Goal: Use online tool/utility

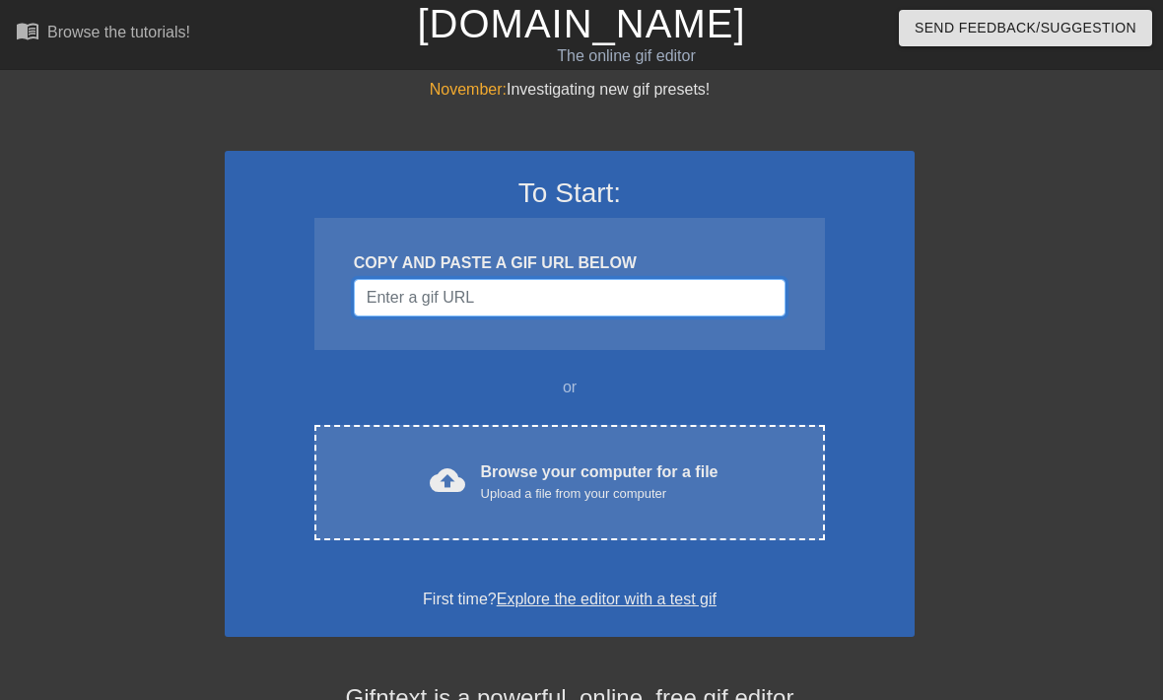
click at [755, 286] on input "Username" at bounding box center [570, 297] width 432 height 37
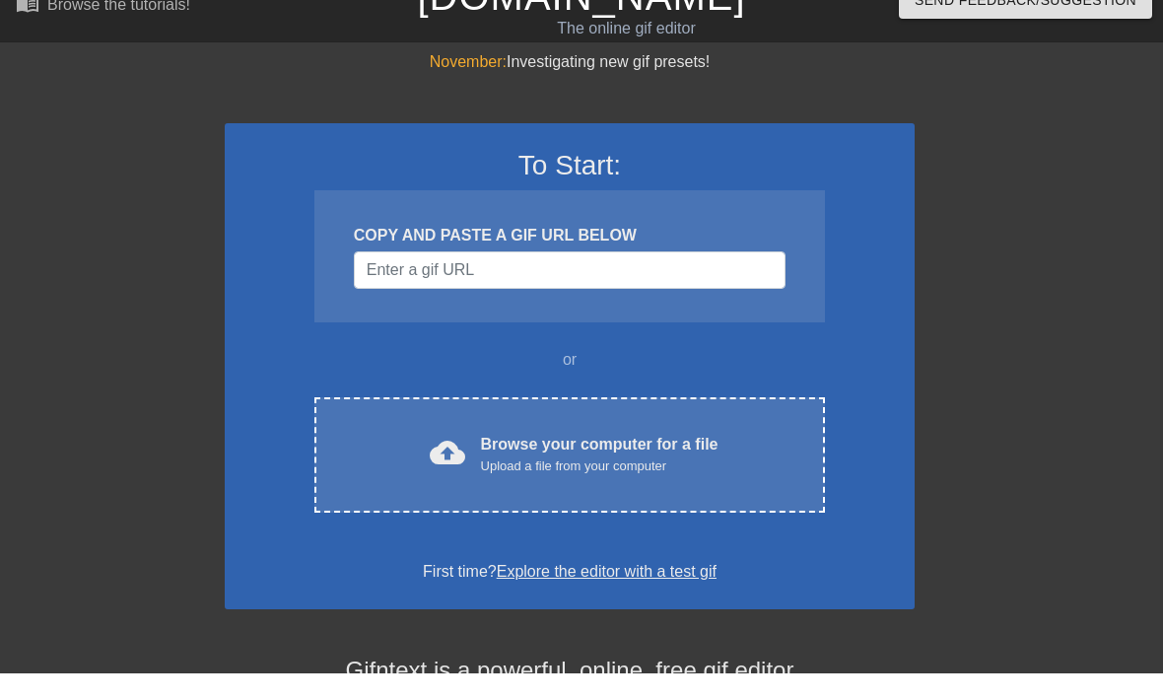
click at [1039, 87] on div "November: Investigating new gif presets! To Start: COPY AND PASTE A GIF URL BEL…" at bounding box center [581, 560] width 1163 height 965
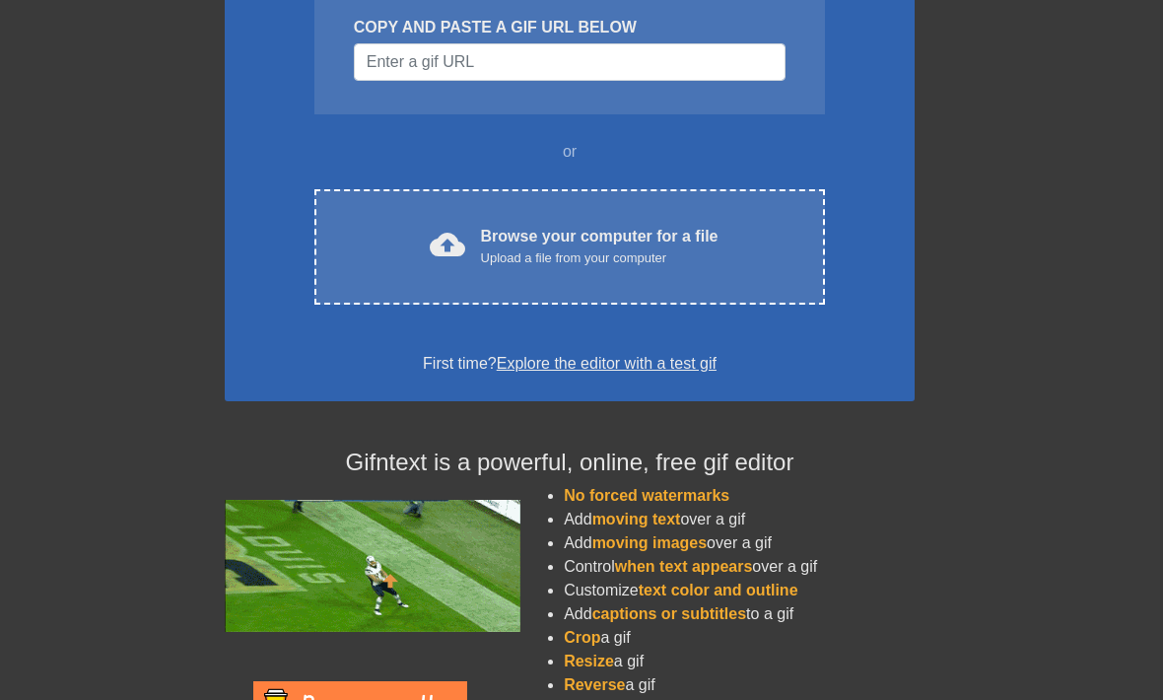
scroll to position [238, 0]
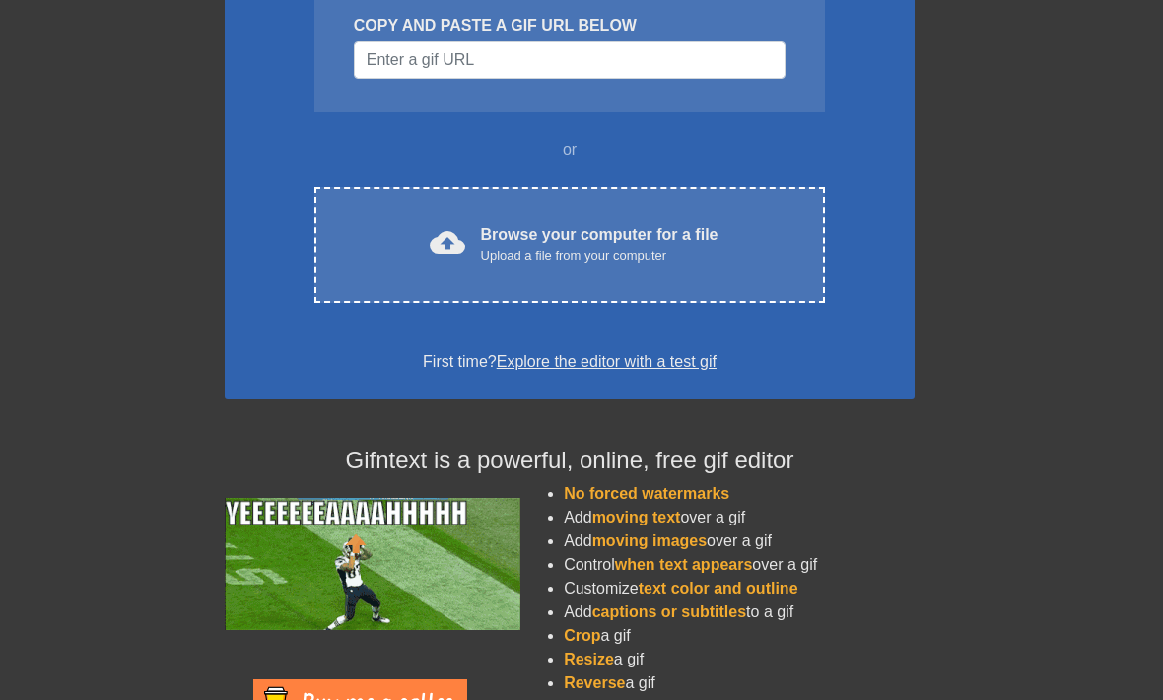
click at [464, 229] on div "cloud_upload Browse your computer for a file Upload a file from your computer" at bounding box center [570, 245] width 428 height 44
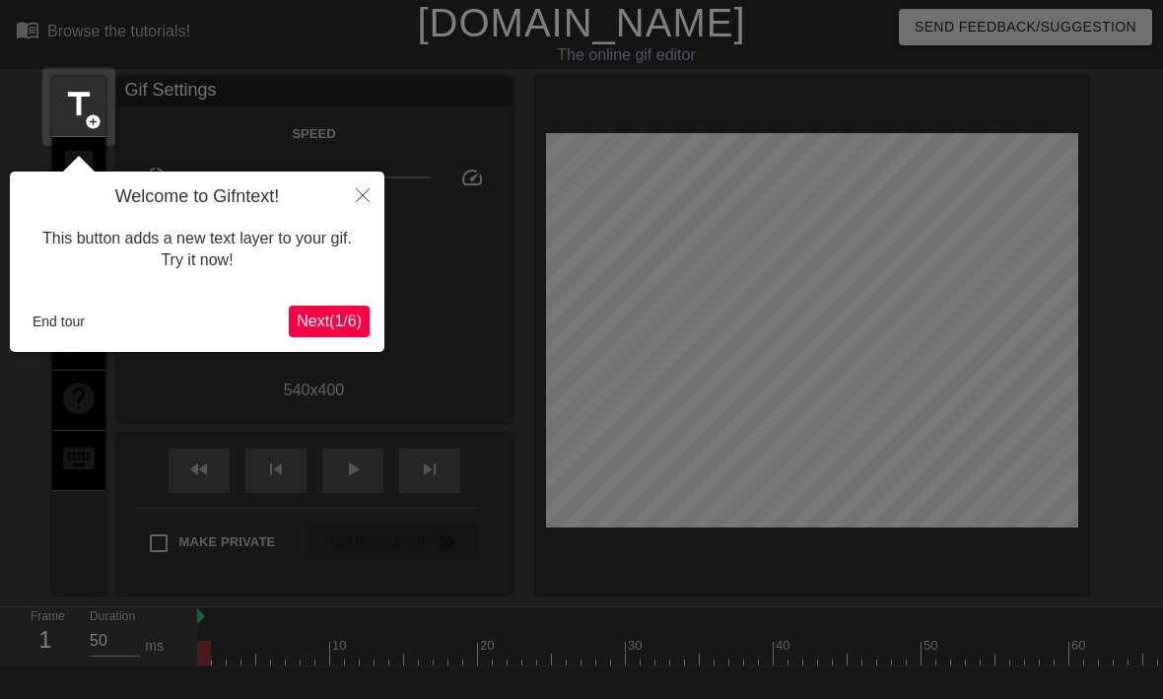
scroll to position [48, 0]
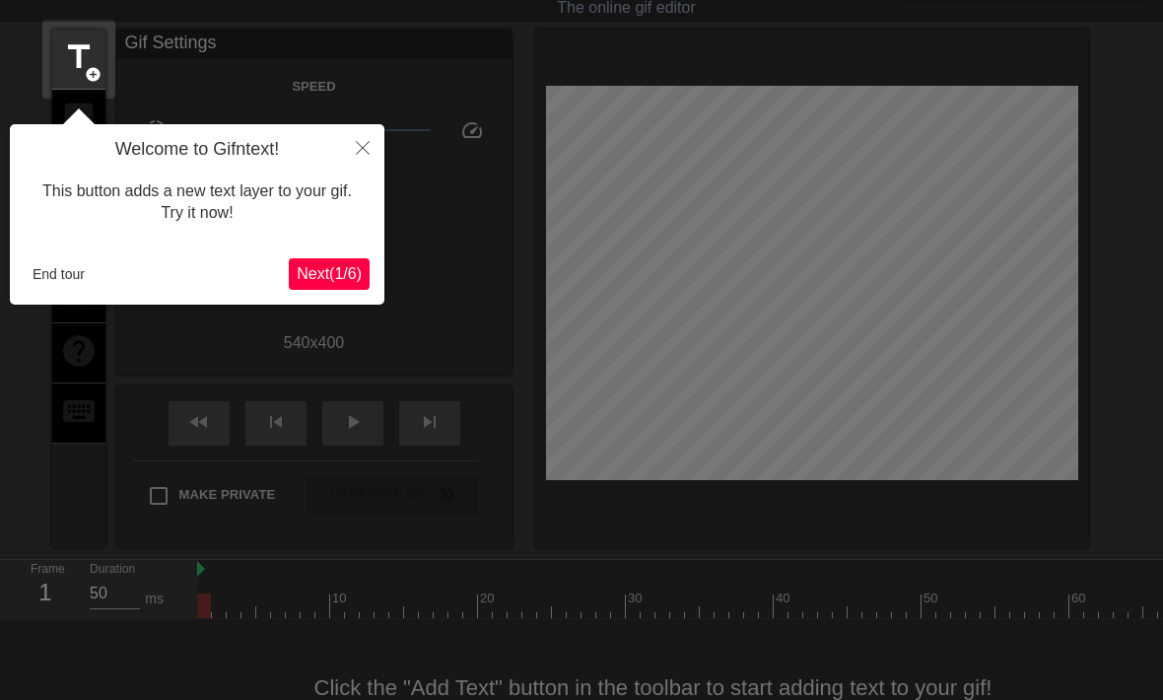
click at [357, 150] on icon "Close" at bounding box center [363, 148] width 14 height 14
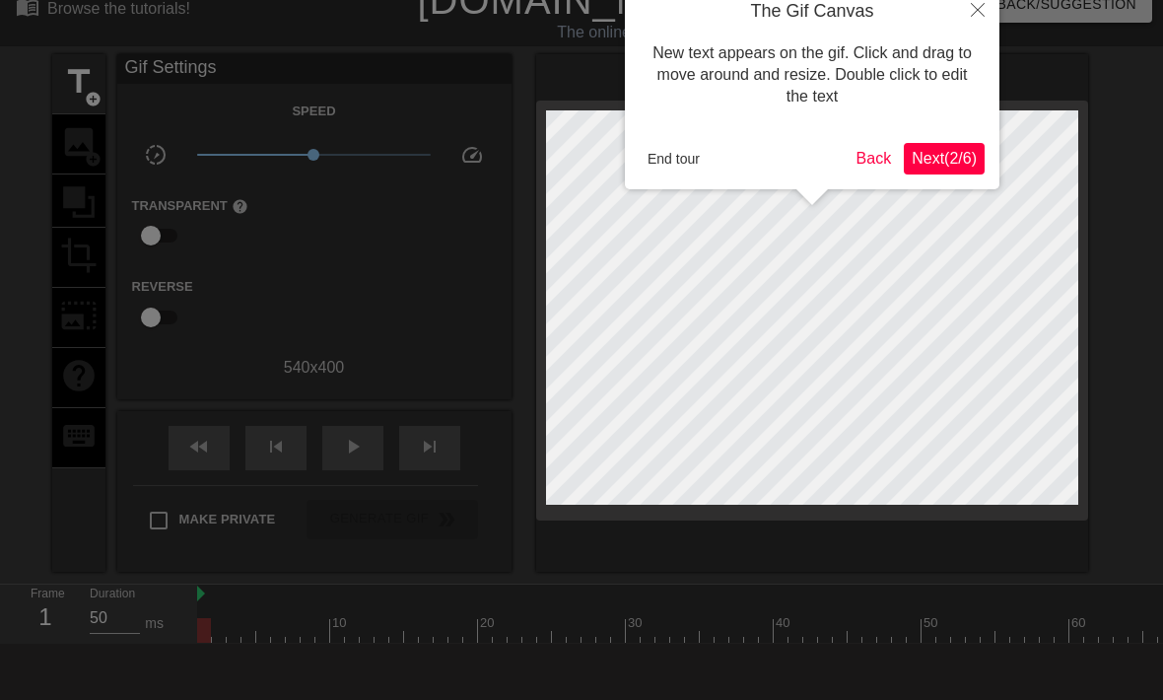
scroll to position [3, 0]
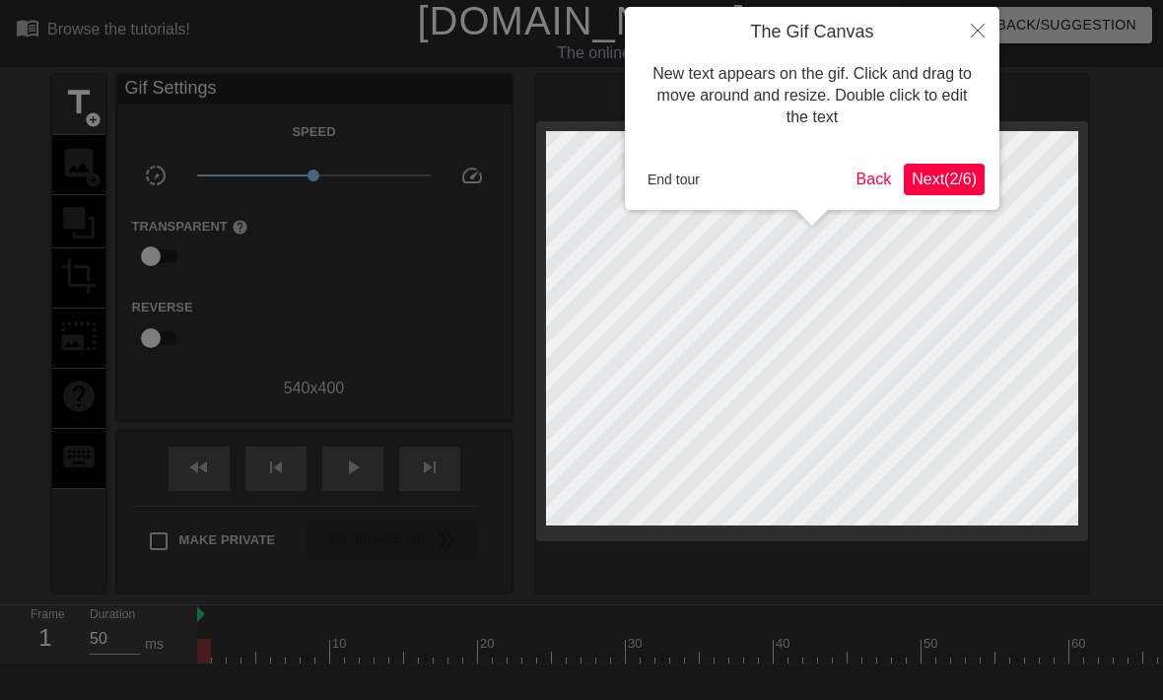
click at [122, 443] on div at bounding box center [581, 399] width 1163 height 804
click at [867, 174] on button "Back" at bounding box center [874, 180] width 51 height 32
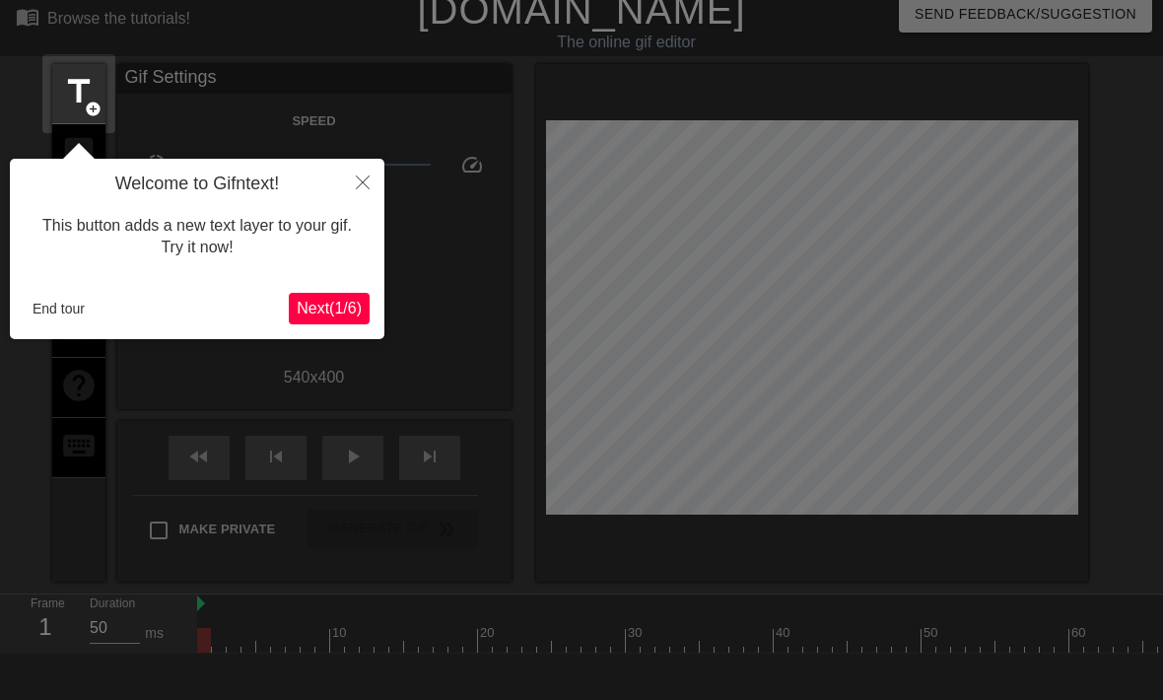
scroll to position [48, 0]
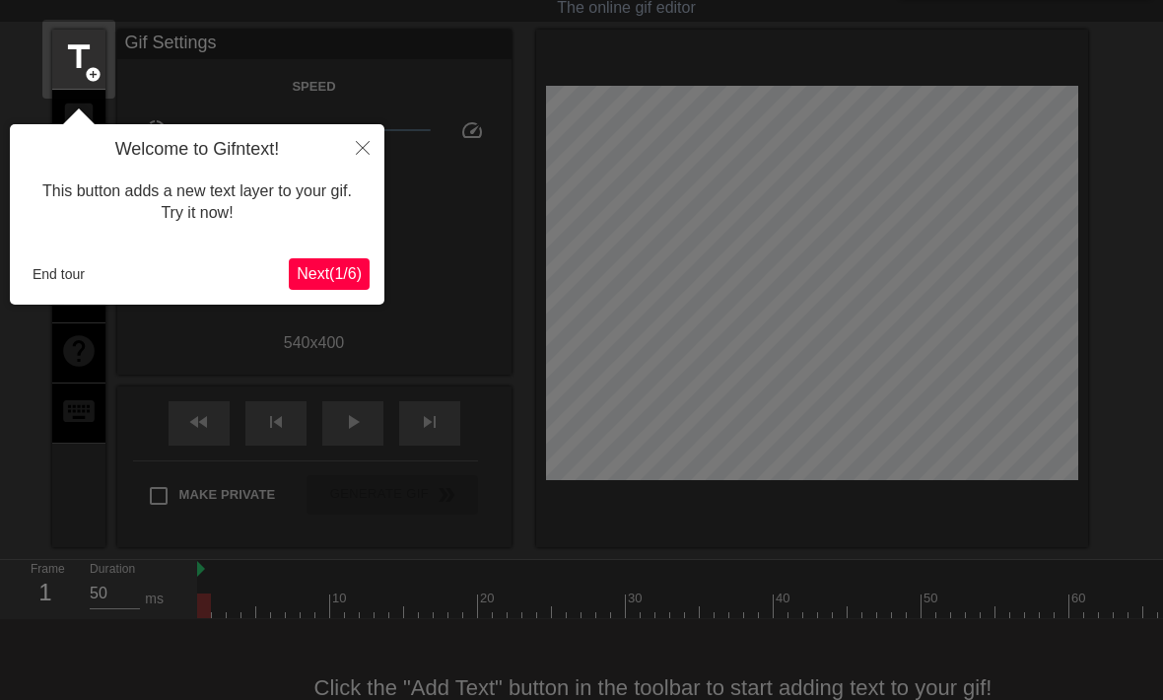
click at [368, 150] on icon "Close" at bounding box center [363, 148] width 14 height 14
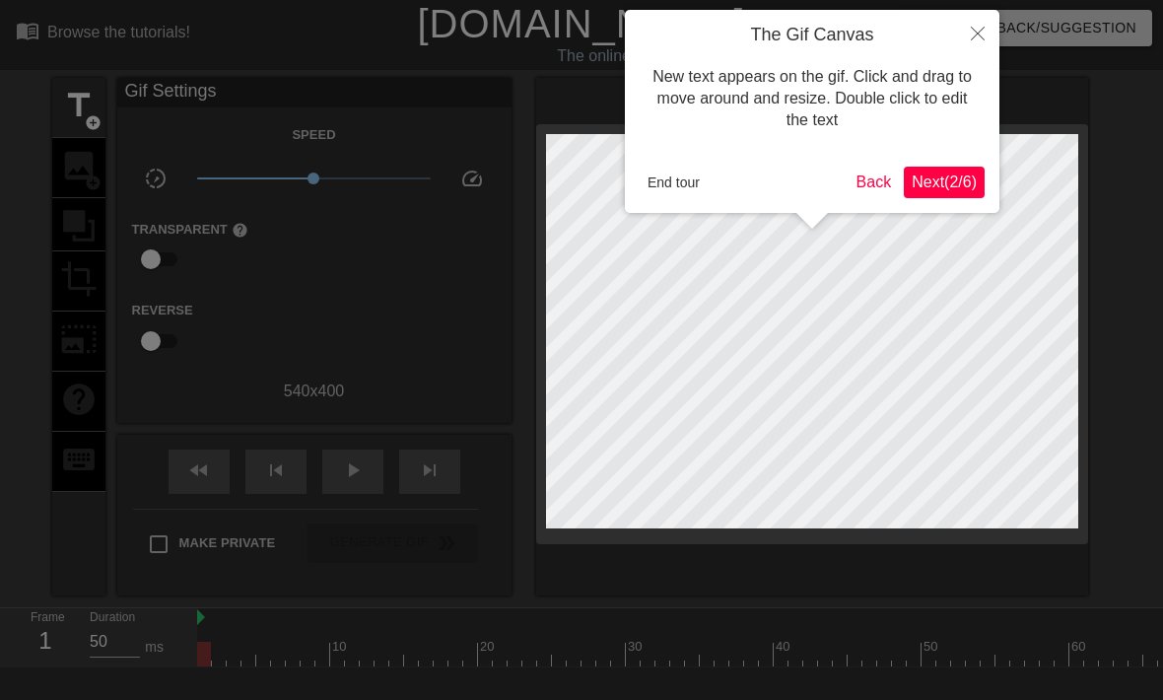
click at [940, 183] on span "Next ( 2 / 6 )" at bounding box center [944, 181] width 65 height 17
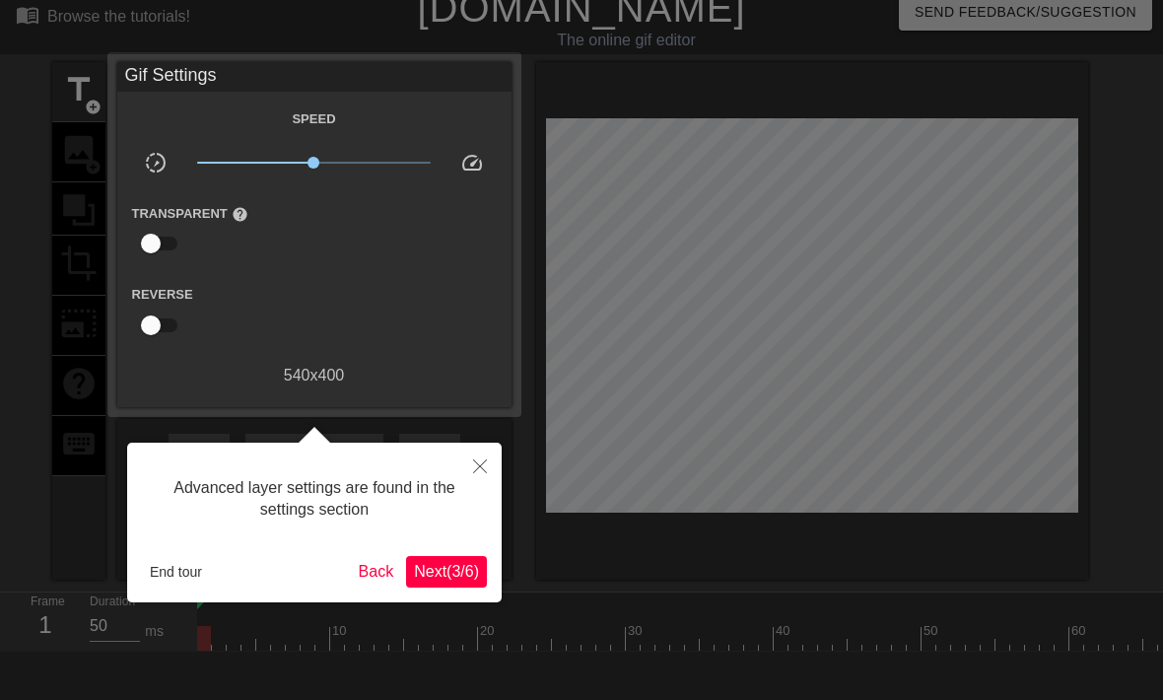
scroll to position [48, 0]
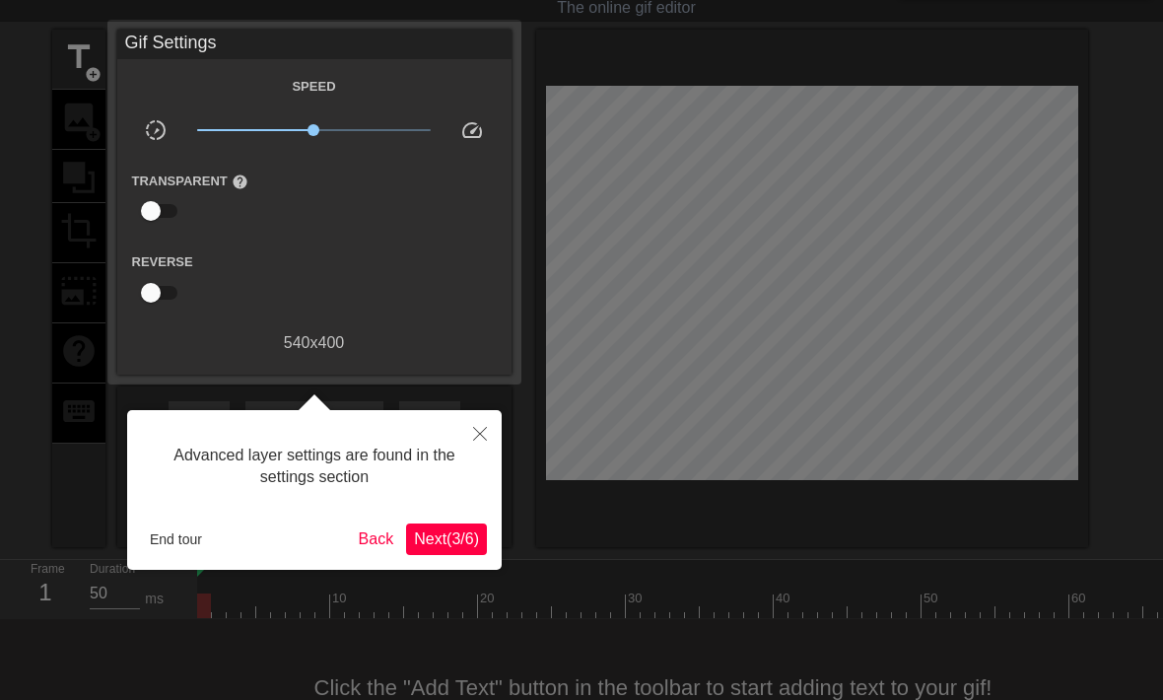
click at [169, 544] on button "End tour" at bounding box center [176, 539] width 68 height 30
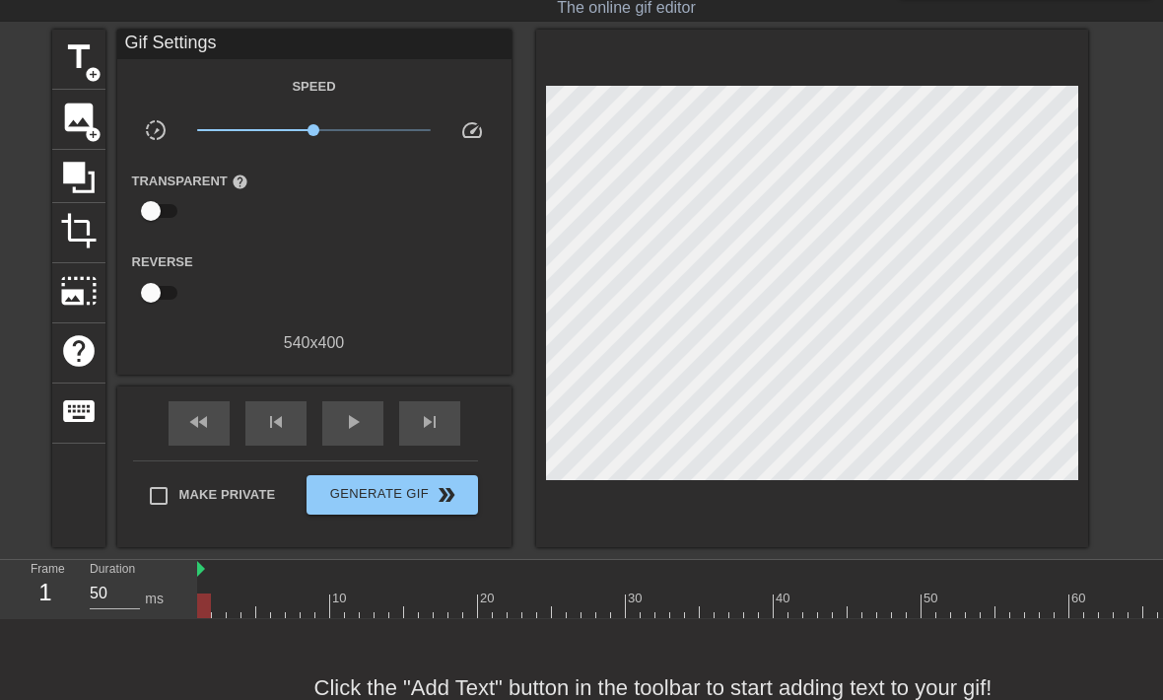
click at [159, 285] on input "checkbox" at bounding box center [151, 292] width 112 height 37
checkbox input "true"
click at [78, 236] on span "crop" at bounding box center [78, 230] width 37 height 37
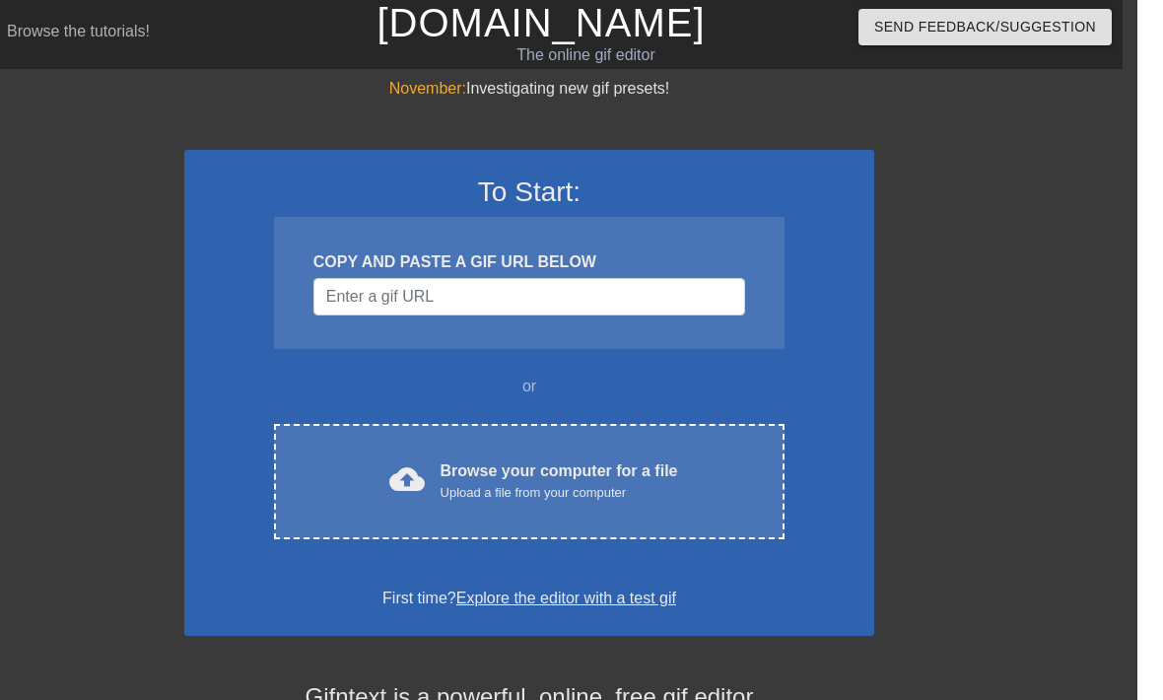
scroll to position [0, 15]
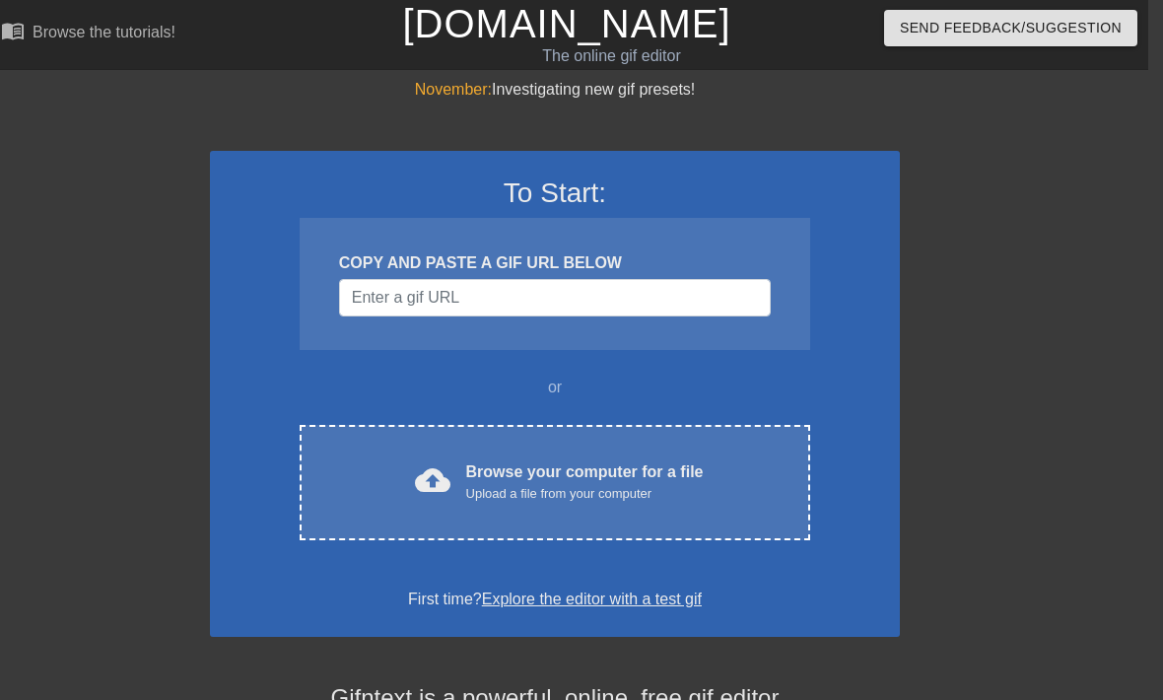
click at [369, 503] on div "cloud_upload Browse your computer for a file Upload a file from your computer C…" at bounding box center [555, 482] width 511 height 115
click at [417, 450] on div "cloud_upload Browse your computer for a file Upload a file from your computer C…" at bounding box center [555, 482] width 511 height 115
click at [478, 486] on div "Upload a file from your computer" at bounding box center [585, 494] width 238 height 20
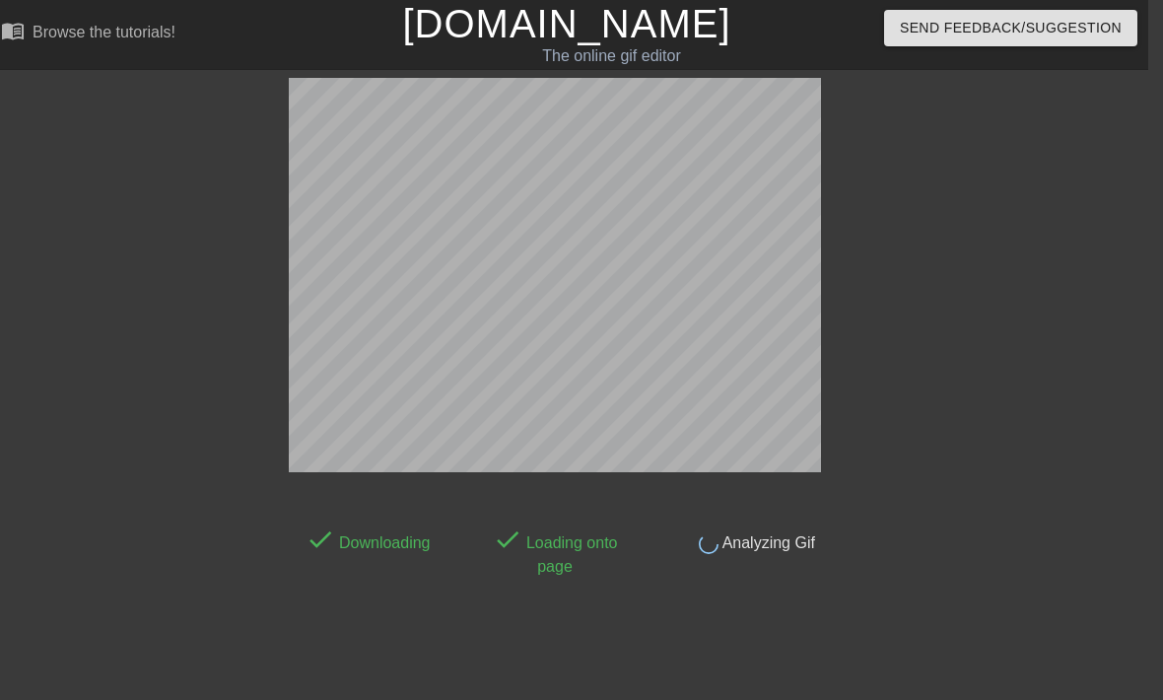
scroll to position [48, 15]
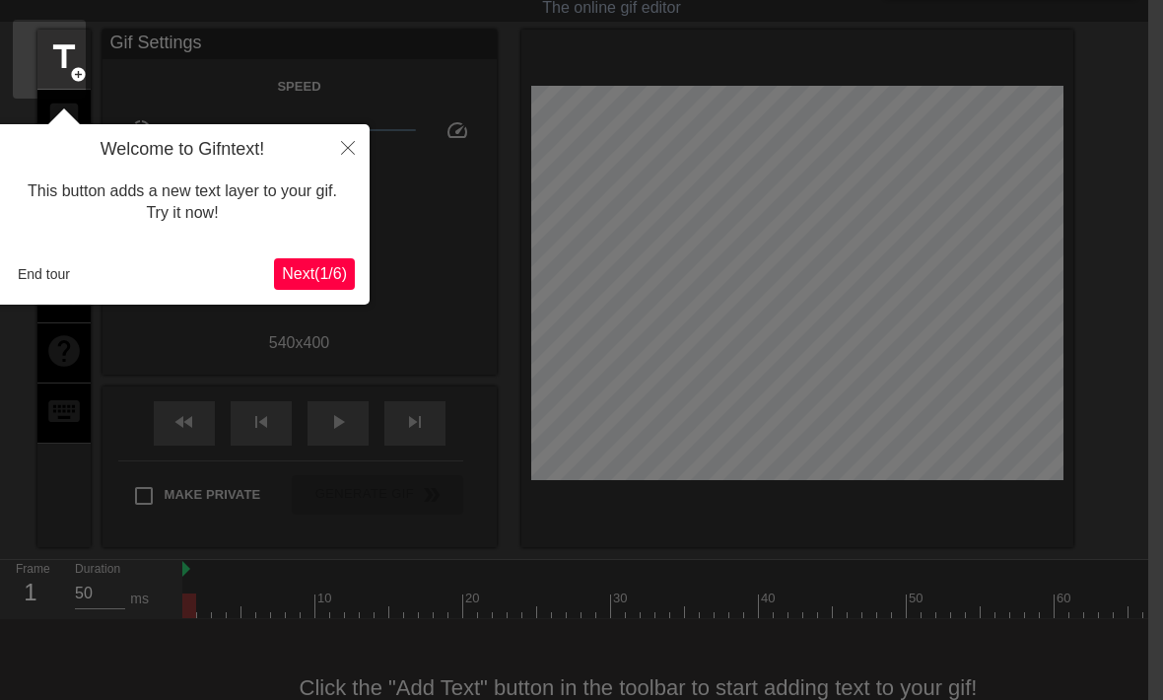
click at [307, 270] on span "Next ( 1 / 6 )" at bounding box center [314, 273] width 65 height 17
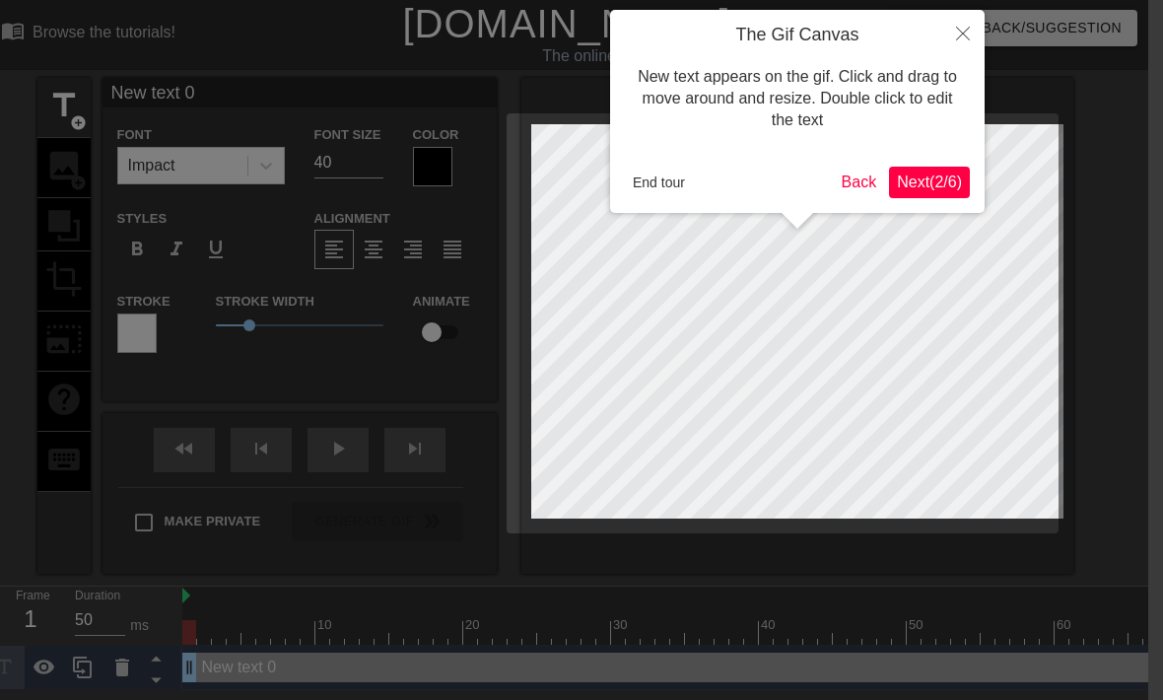
click at [960, 175] on span "Next ( 2 / 6 )" at bounding box center [929, 181] width 65 height 17
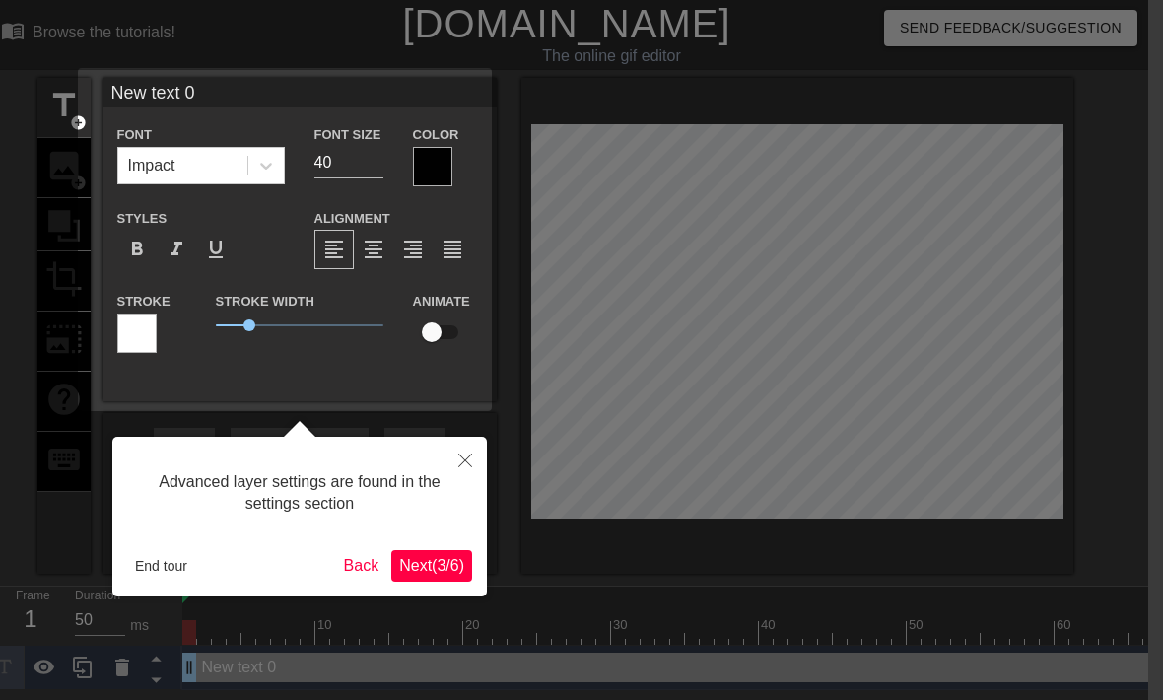
click at [402, 558] on span "Next ( 3 / 6 )" at bounding box center [431, 565] width 65 height 17
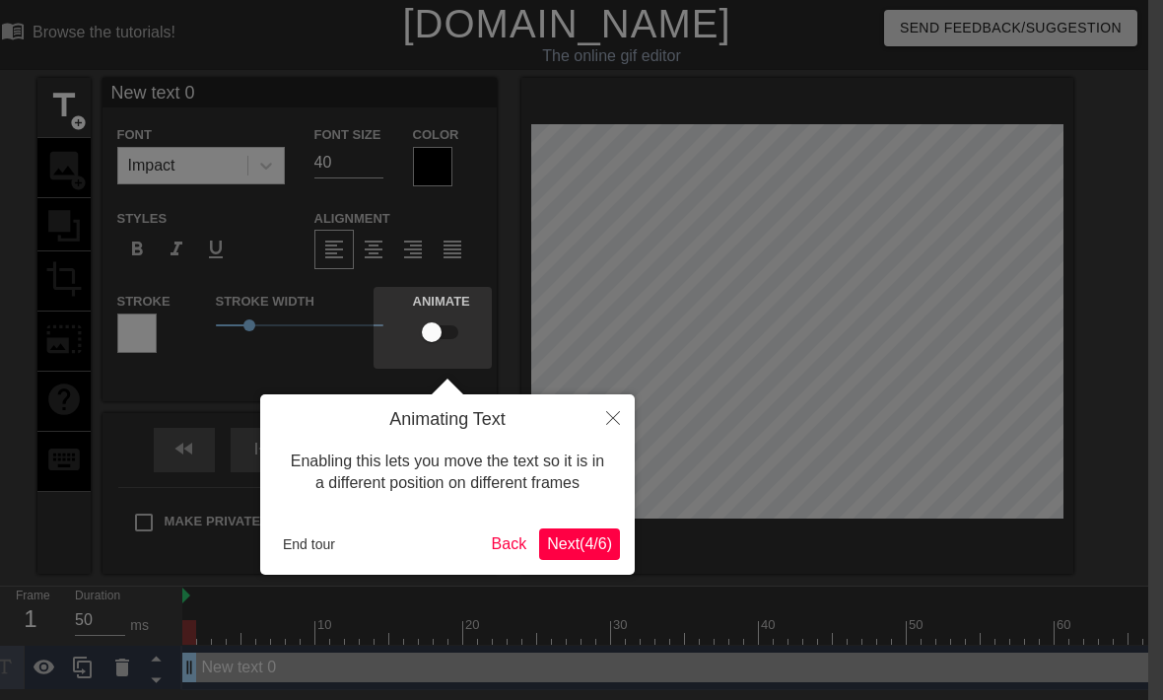
click at [539, 531] on button "Next ( 4 / 6 )" at bounding box center [579, 544] width 81 height 32
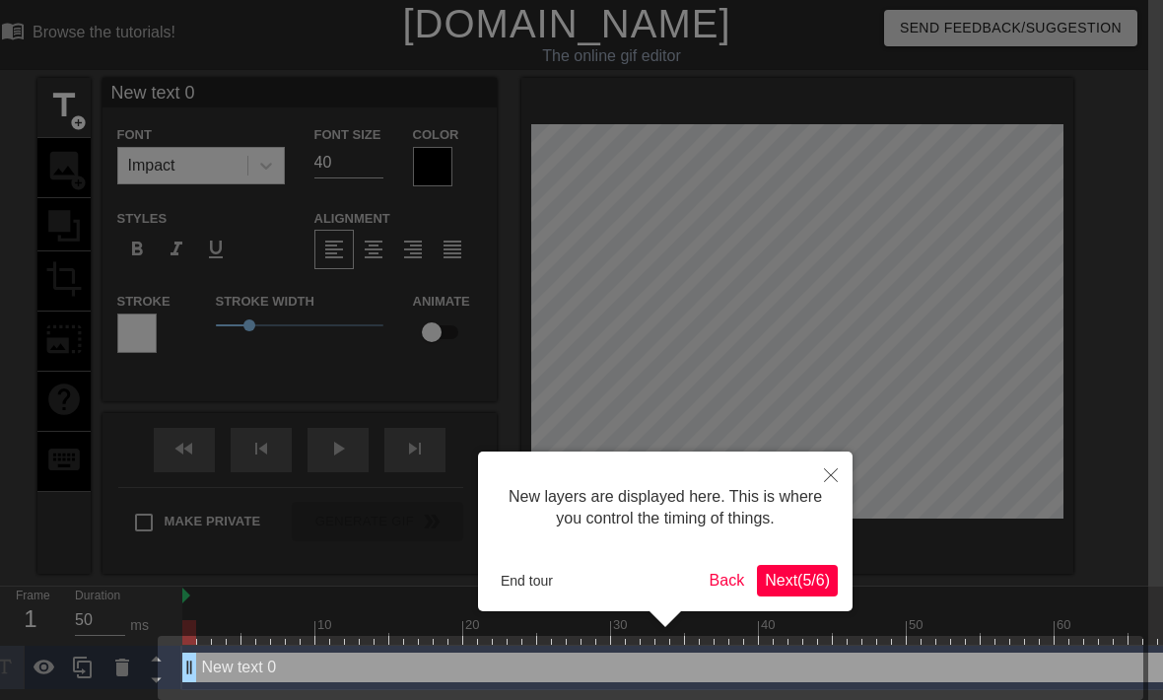
scroll to position [8, 15]
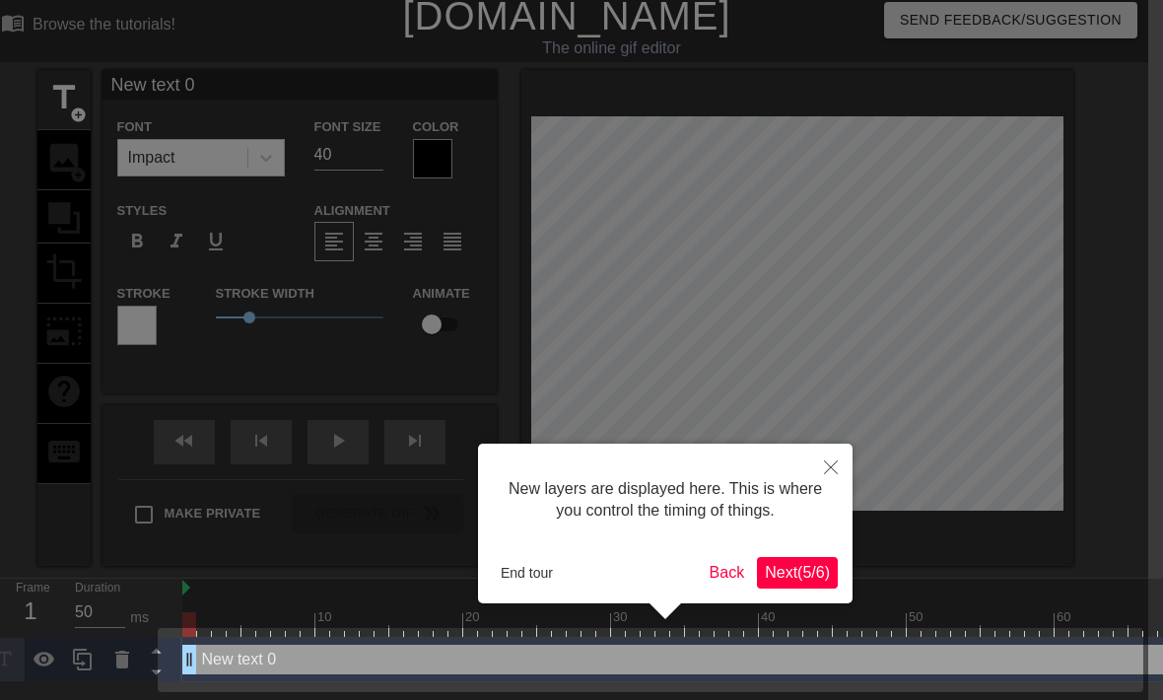
click at [763, 548] on div "New layers are displayed here. This is where you control the timing of things. …" at bounding box center [665, 524] width 375 height 160
click at [813, 578] on span "Next ( 5 / 6 )" at bounding box center [797, 572] width 65 height 17
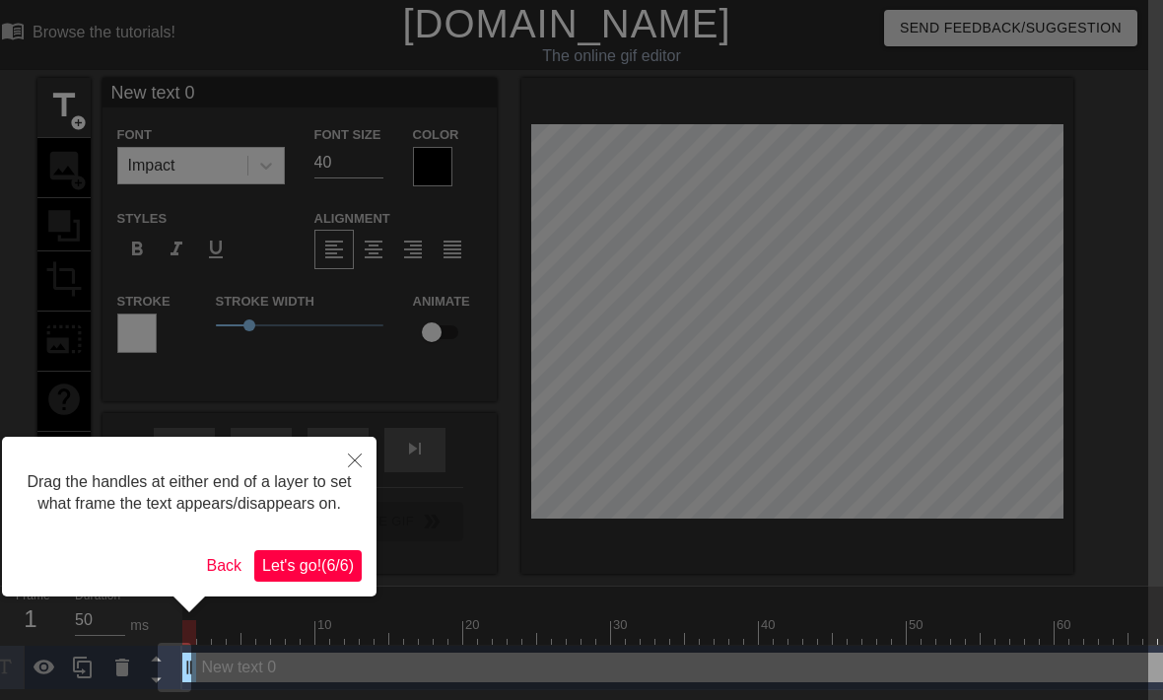
click at [311, 582] on button "Let's go! ( 6 / 6 )" at bounding box center [307, 566] width 107 height 32
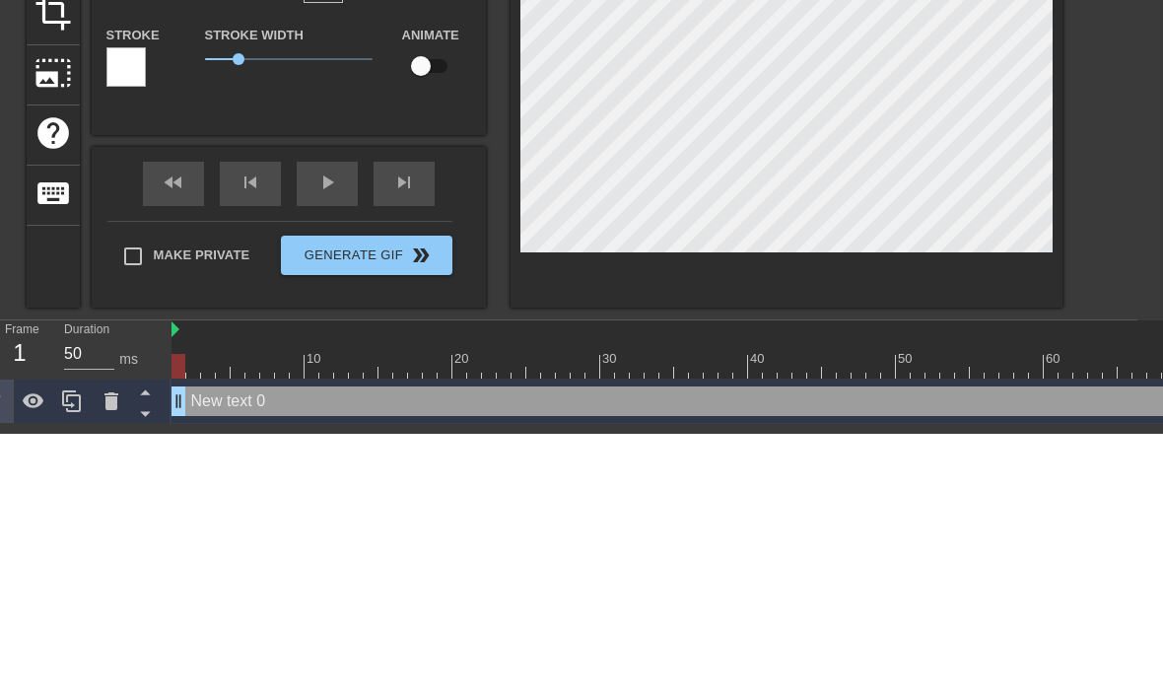
scroll to position [0, 25]
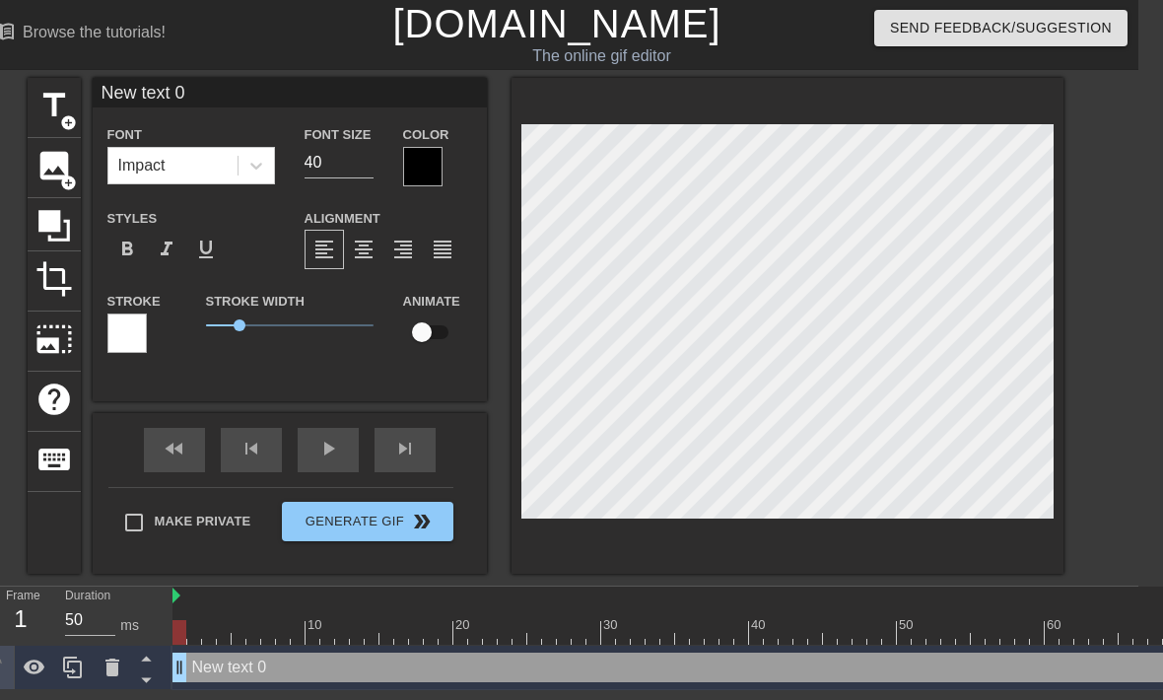
click at [209, 24] on div "menu_book Browse the tutorials!" at bounding box center [175, 34] width 368 height 68
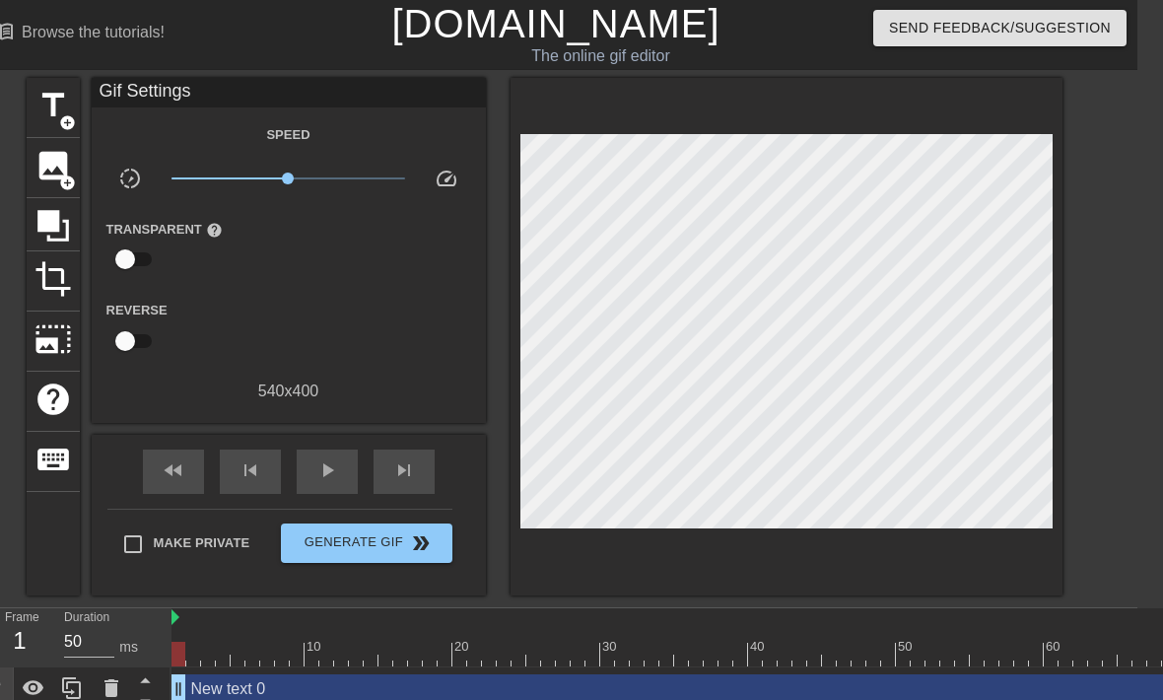
scroll to position [0, 26]
click at [46, 204] on div at bounding box center [53, 224] width 53 height 53
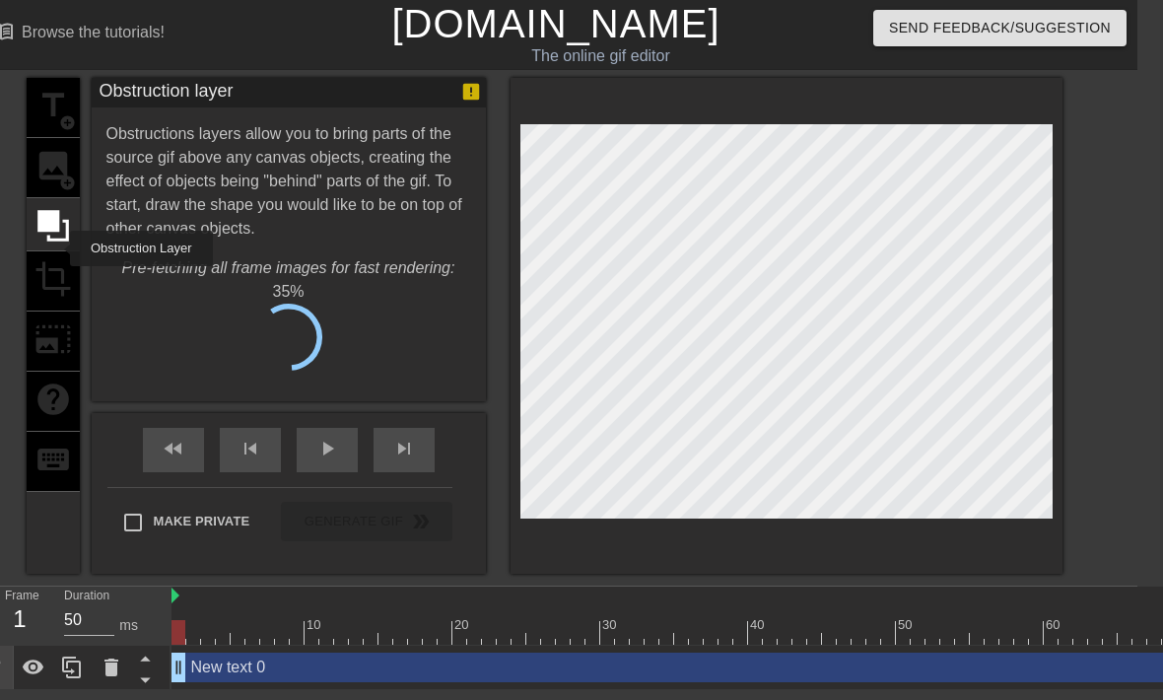
click at [57, 248] on div at bounding box center [53, 224] width 53 height 53
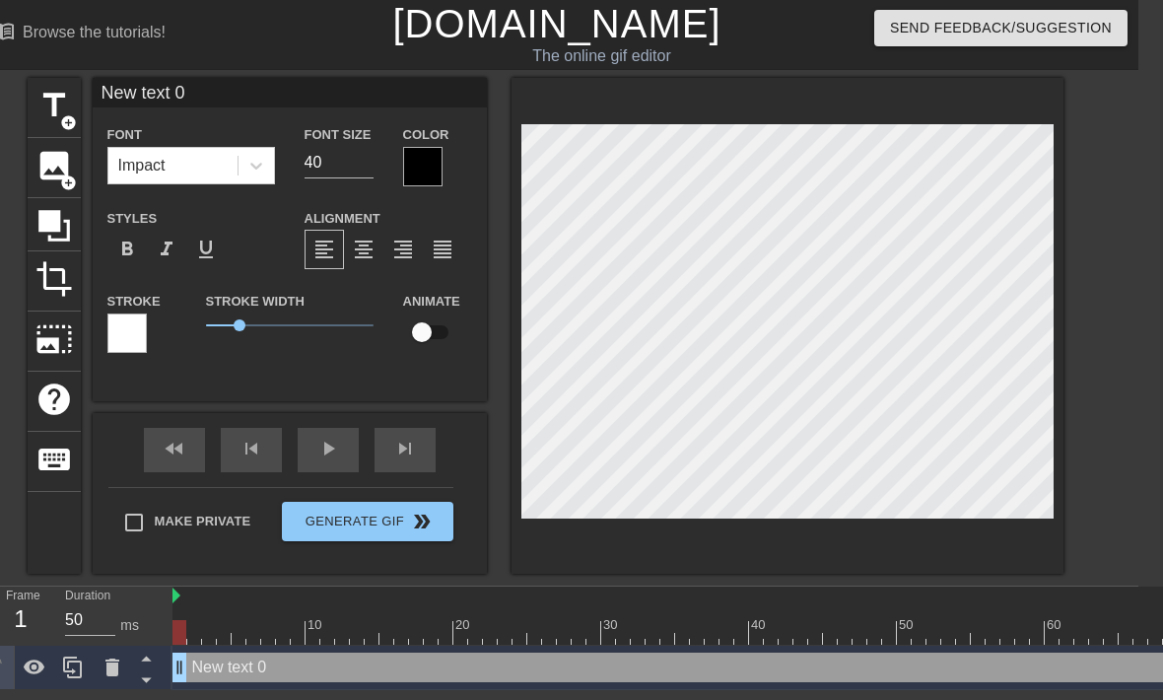
scroll to position [0, 3]
click at [1139, 135] on html "menu_book Browse the tutorials! [DOMAIN_NAME] The online gif editor Send Feedba…" at bounding box center [556, 345] width 1163 height 690
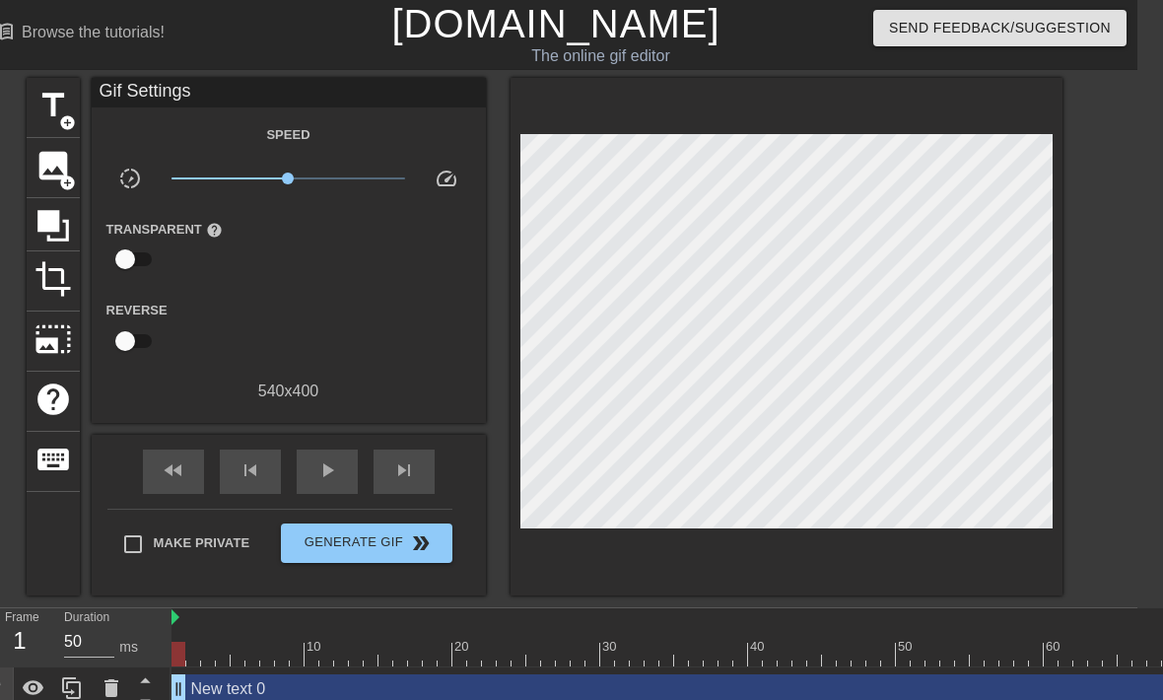
scroll to position [0, 26]
click at [45, 290] on span "crop" at bounding box center [53, 278] width 37 height 37
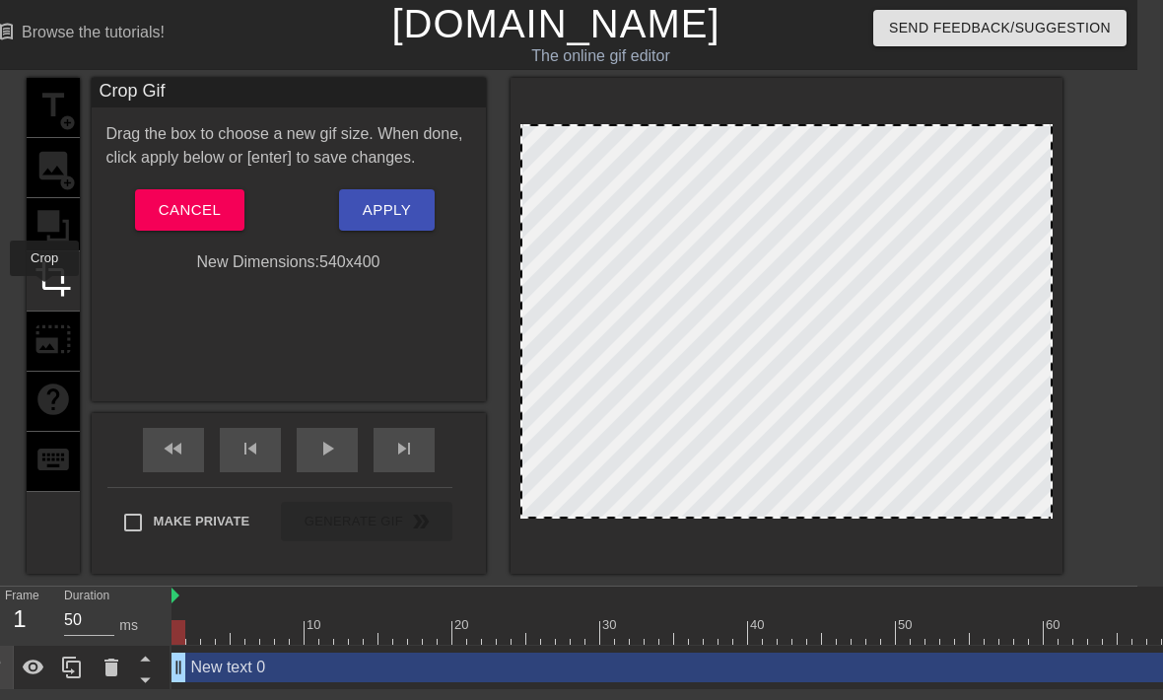
click at [39, 348] on div "title add_circle image add_circle crop photo_size_select_large help keyboard" at bounding box center [53, 326] width 53 height 496
click at [51, 381] on div "title add_circle image add_circle crop photo_size_select_large help keyboard" at bounding box center [53, 326] width 53 height 496
click at [66, 260] on span "crop" at bounding box center [53, 278] width 37 height 37
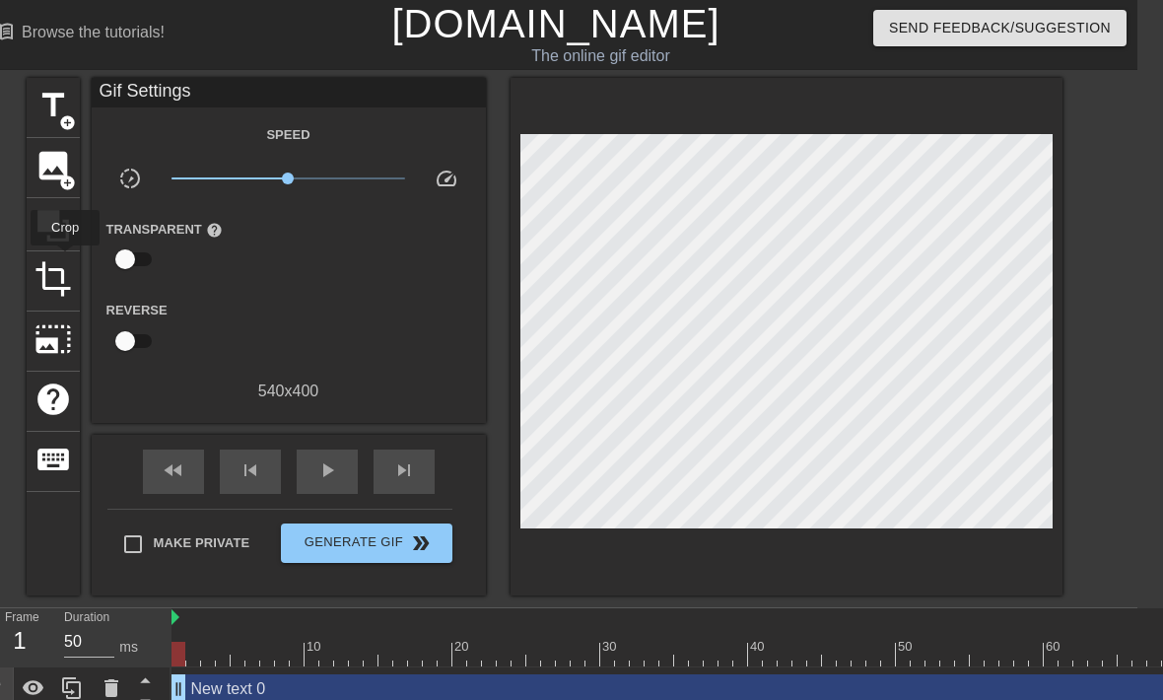
click at [70, 337] on span "photo_size_select_large" at bounding box center [53, 338] width 37 height 37
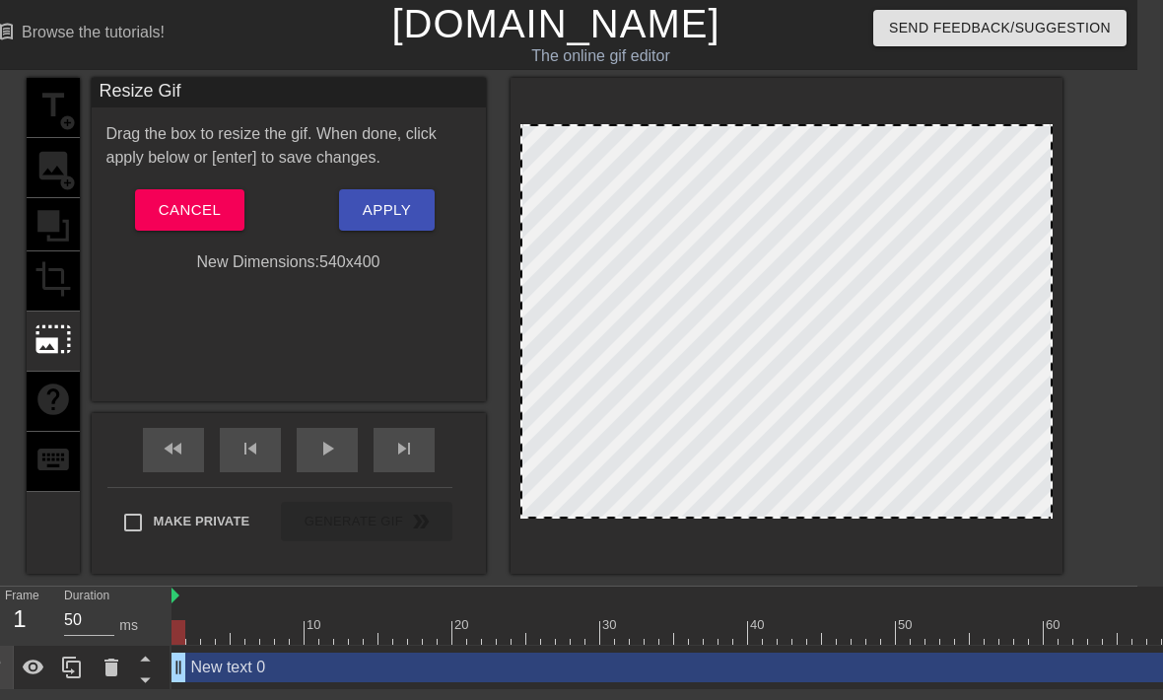
click at [55, 303] on div "title add_circle image add_circle crop photo_size_select_large help keyboard" at bounding box center [53, 326] width 53 height 496
click at [40, 279] on div "title add_circle image add_circle crop photo_size_select_large help keyboard" at bounding box center [53, 326] width 53 height 496
click at [39, 278] on div "title add_circle image add_circle crop photo_size_select_large help keyboard" at bounding box center [53, 326] width 53 height 496
click at [67, 235] on div "title add_circle image add_circle crop photo_size_select_large help keyboard" at bounding box center [53, 326] width 53 height 496
click at [46, 198] on div "title add_circle image add_circle crop photo_size_select_large help keyboard" at bounding box center [53, 326] width 53 height 496
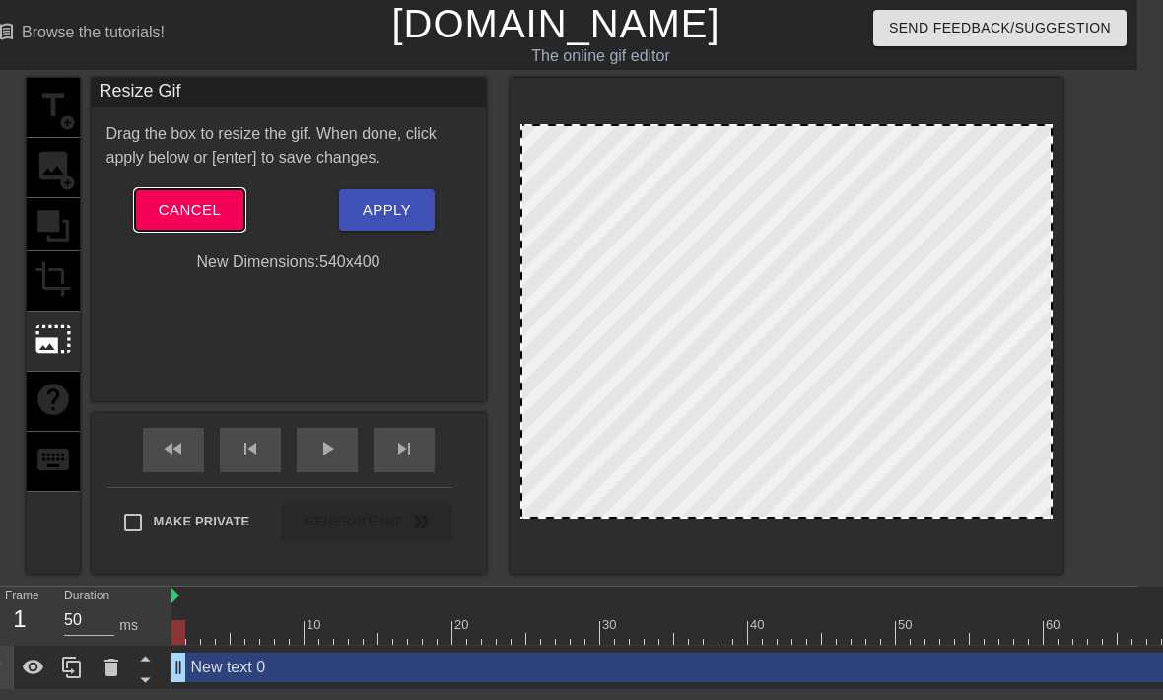
click at [156, 213] on button "Cancel" at bounding box center [189, 209] width 109 height 41
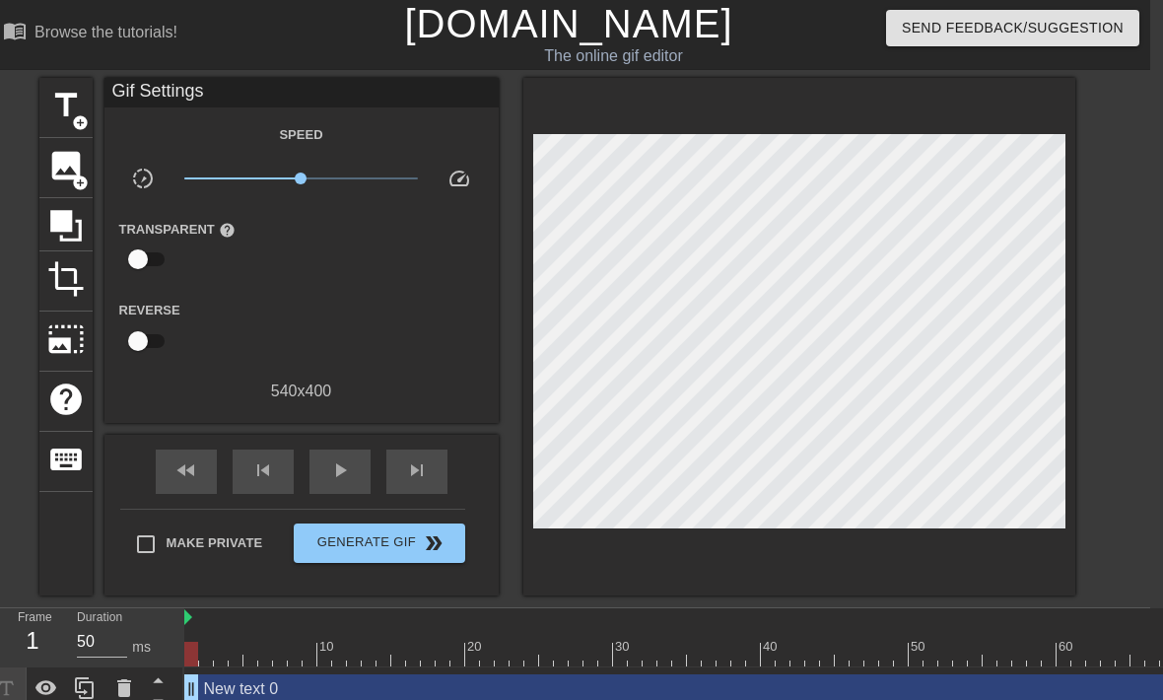
scroll to position [0, 0]
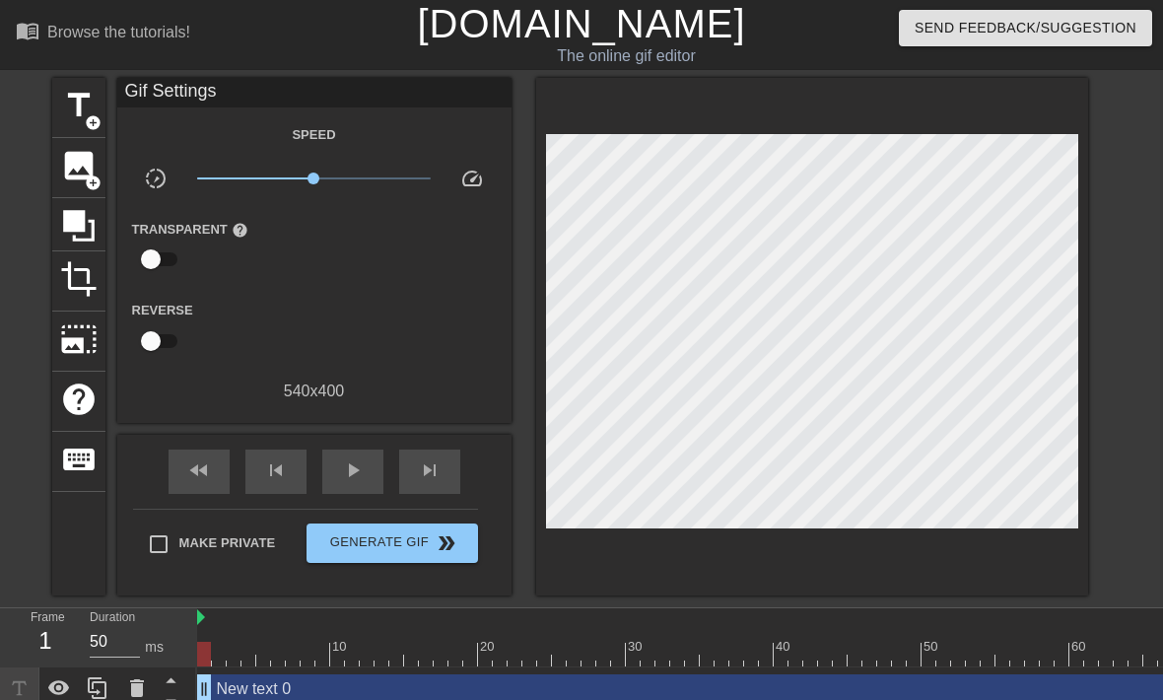
click at [143, 331] on input "checkbox" at bounding box center [151, 340] width 112 height 37
checkbox input "true"
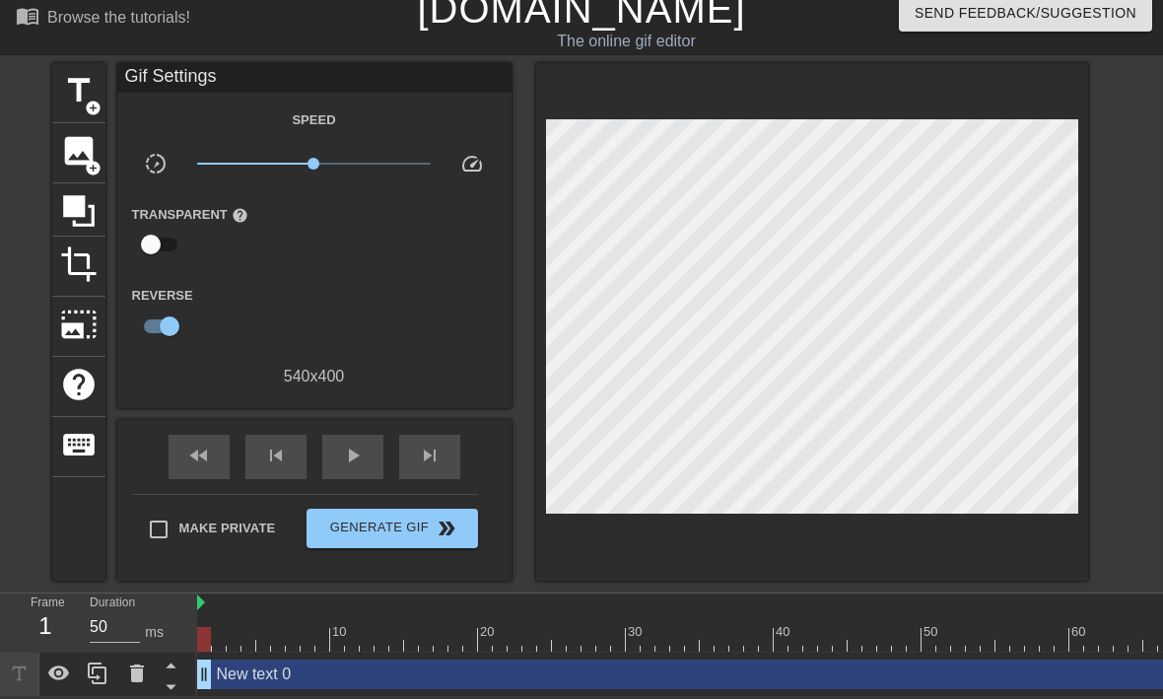
click at [75, 82] on span "title" at bounding box center [78, 91] width 37 height 37
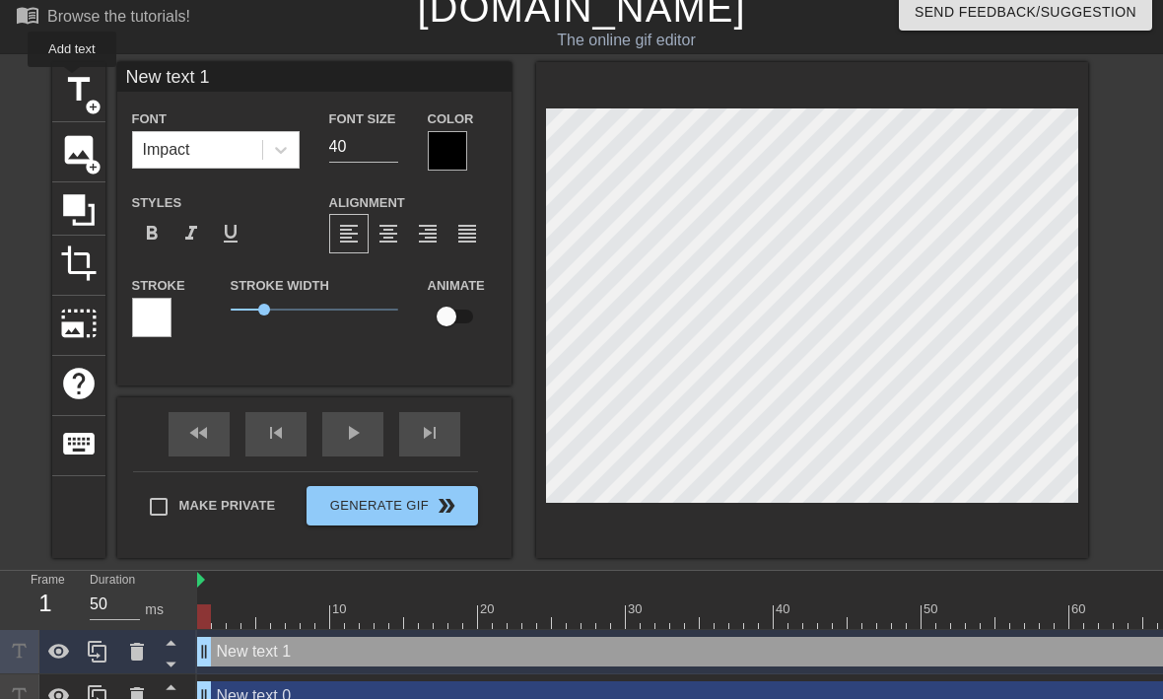
scroll to position [16, 0]
